Goal: Task Accomplishment & Management: Use online tool/utility

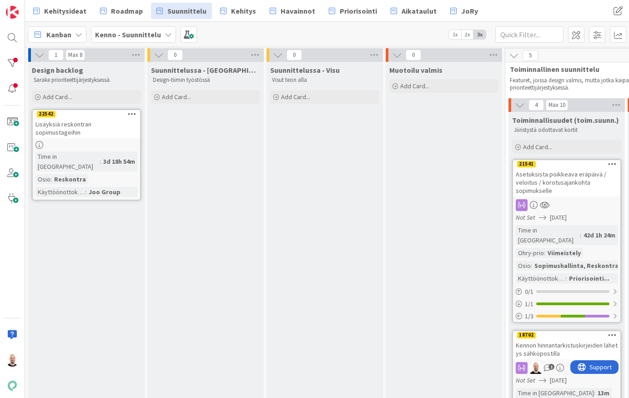
scroll to position [1, 0]
click at [5, 65] on div at bounding box center [12, 63] width 18 height 18
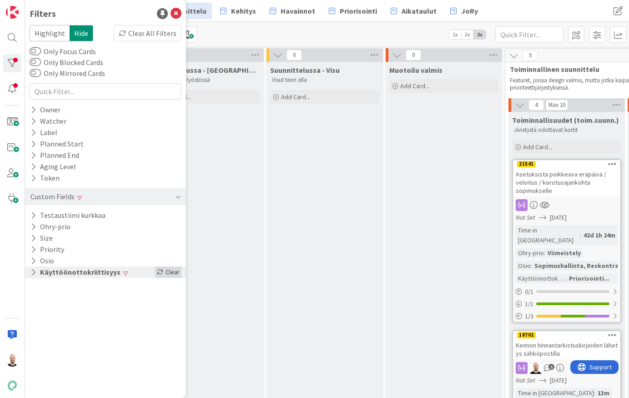
click at [173, 272] on div "Clear" at bounding box center [168, 271] width 26 height 11
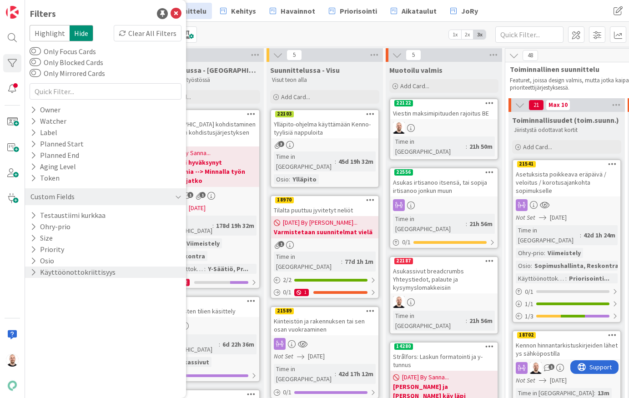
click at [36, 275] on button "Käyttöönottokriittisyys" at bounding box center [73, 271] width 87 height 11
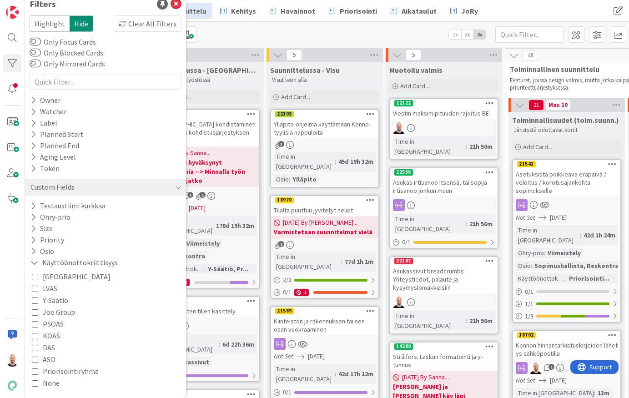
scroll to position [10, 0]
click at [35, 337] on icon at bounding box center [35, 335] width 6 height 6
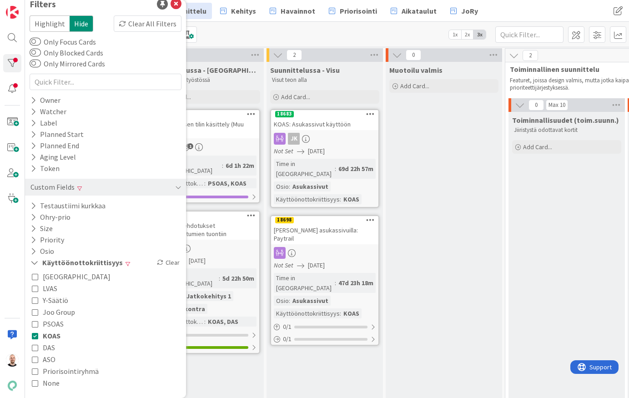
click at [384, 31] on div "Kanban Kenno - Suunnittelu 1x 2x 3x" at bounding box center [327, 34] width 604 height 25
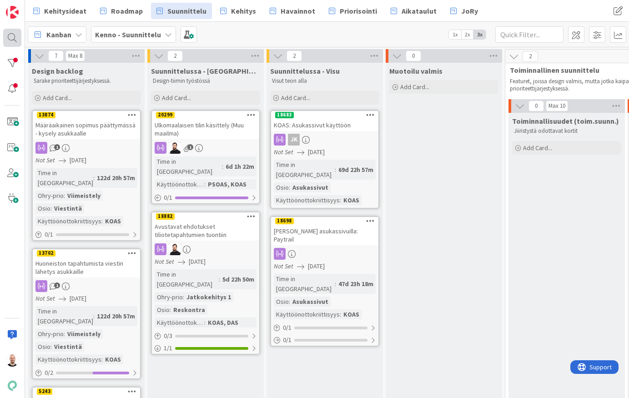
scroll to position [0, 0]
click at [236, 10] on span "Kehitys" at bounding box center [243, 10] width 25 height 11
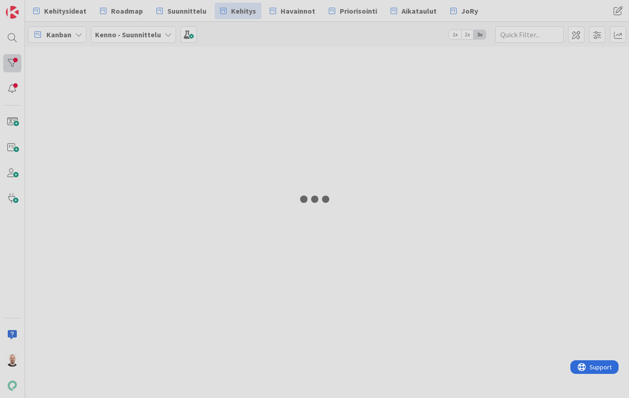
type input "18970"
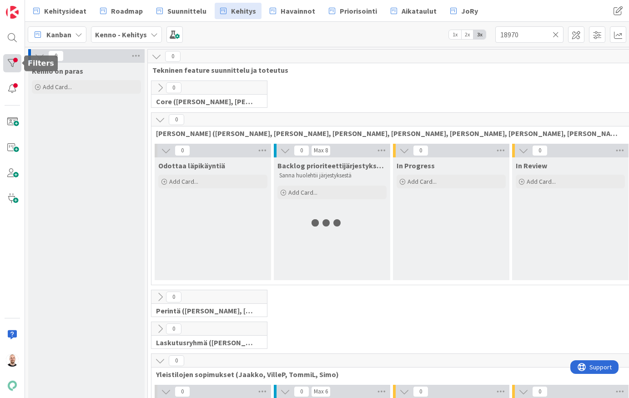
click at [12, 63] on div at bounding box center [12, 63] width 18 height 18
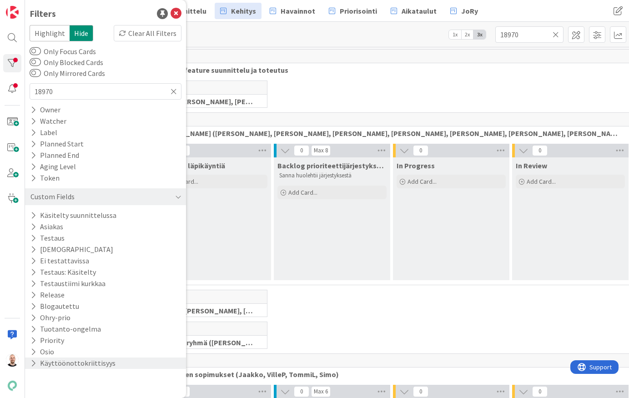
click at [85, 363] on button "Käyttöönottokriittisyys" at bounding box center [73, 362] width 87 height 11
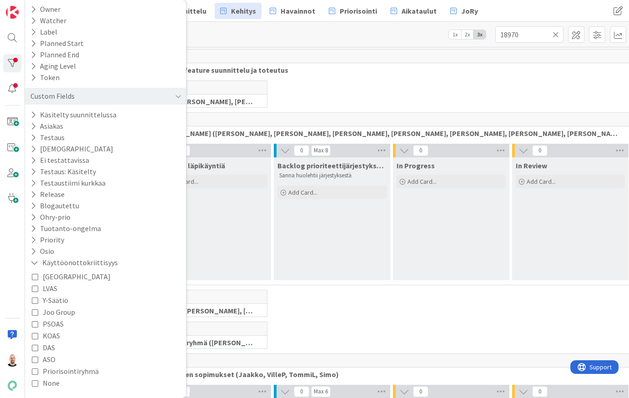
scroll to position [100, 0]
click at [51, 338] on span "KOAS" at bounding box center [51, 336] width 17 height 12
click at [303, 101] on div "0 Core ([PERSON_NAME], [PERSON_NAME], [PERSON_NAME], Jyri, [PERSON_NAME], [PERS…" at bounding box center [392, 96] width 484 height 32
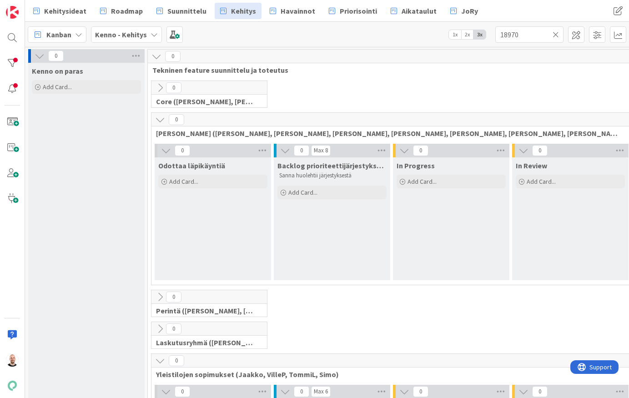
scroll to position [0, 0]
click at [158, 88] on icon at bounding box center [160, 88] width 10 height 10
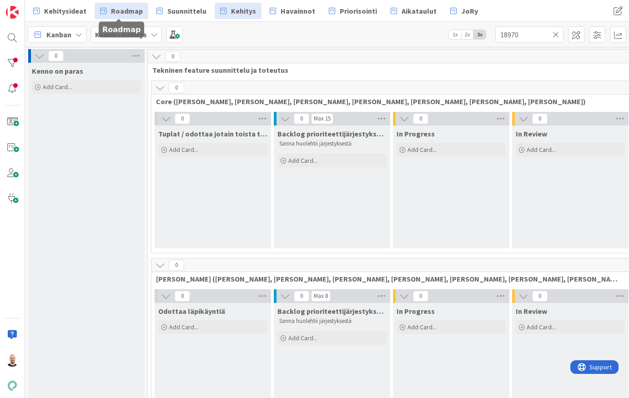
click at [122, 13] on span "Roadmap" at bounding box center [127, 10] width 32 height 11
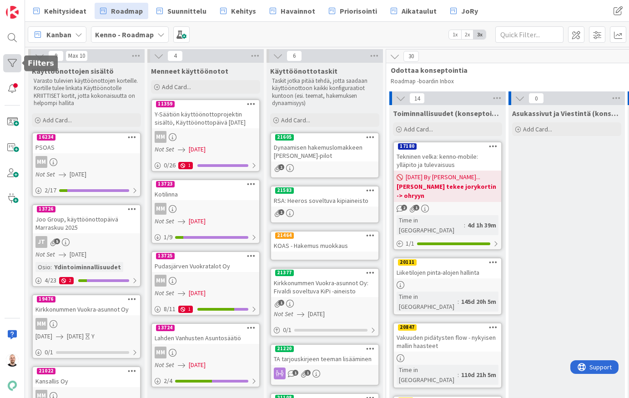
click at [14, 66] on div at bounding box center [12, 63] width 18 height 18
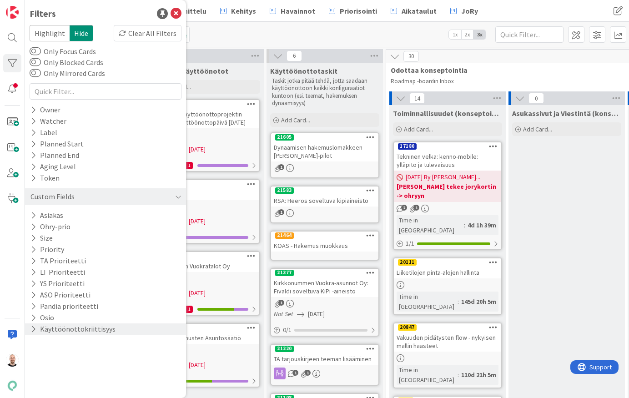
click at [82, 333] on button "Käyttöönottokriittisyys" at bounding box center [73, 328] width 87 height 11
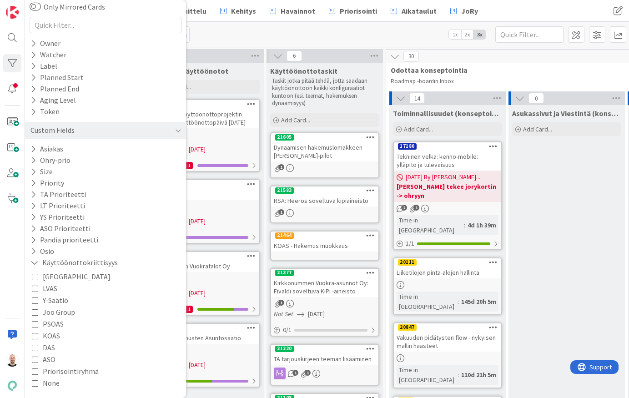
click at [52, 334] on span "KOAS" at bounding box center [51, 336] width 17 height 12
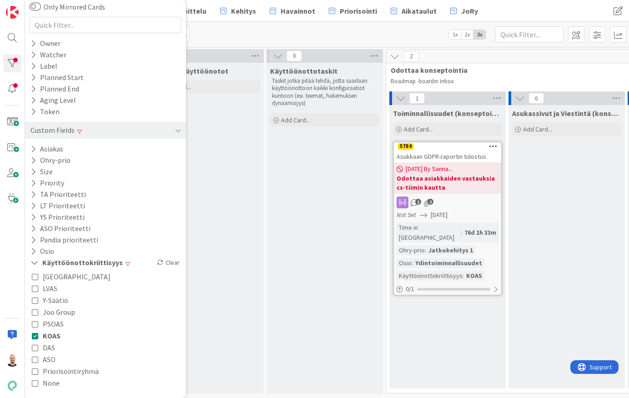
click at [316, 194] on div "Käyttöönottotaskit Taskit jotka pitää tehdä, jotta saadaan käyttöönottoon kaikk…" at bounding box center [324, 228] width 116 height 331
